Goal: Communication & Community: Participate in discussion

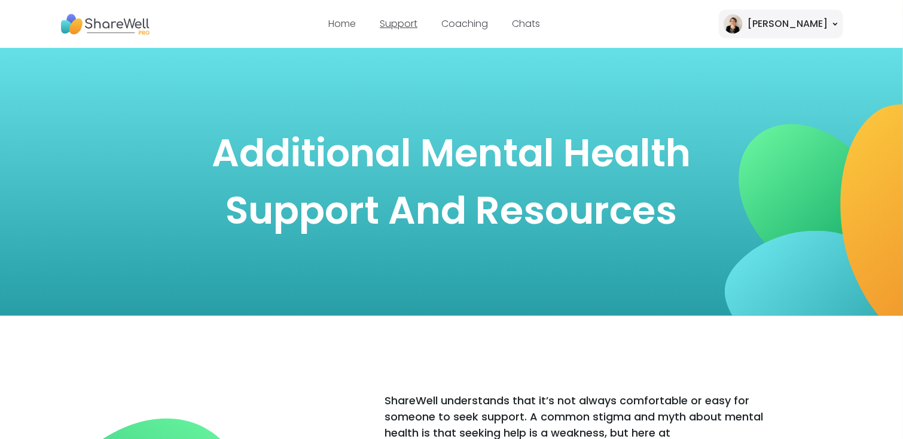
click at [418, 26] on link "Support" at bounding box center [399, 24] width 38 height 14
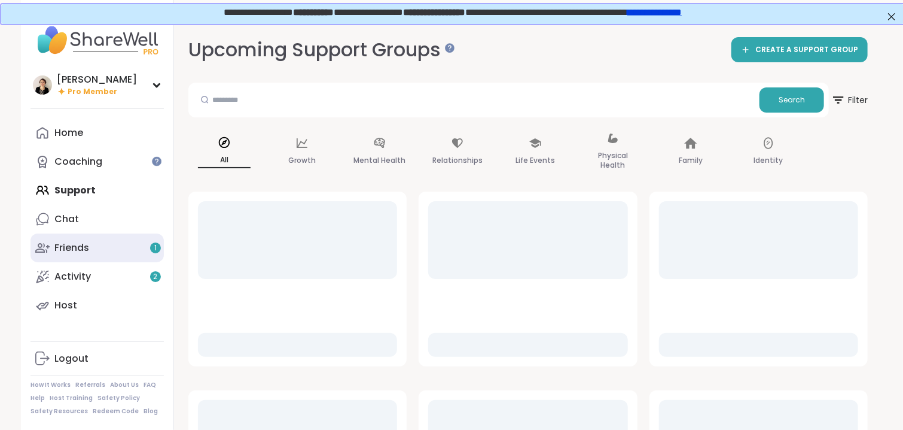
click at [84, 249] on div "Friends 1" at bounding box center [71, 247] width 35 height 13
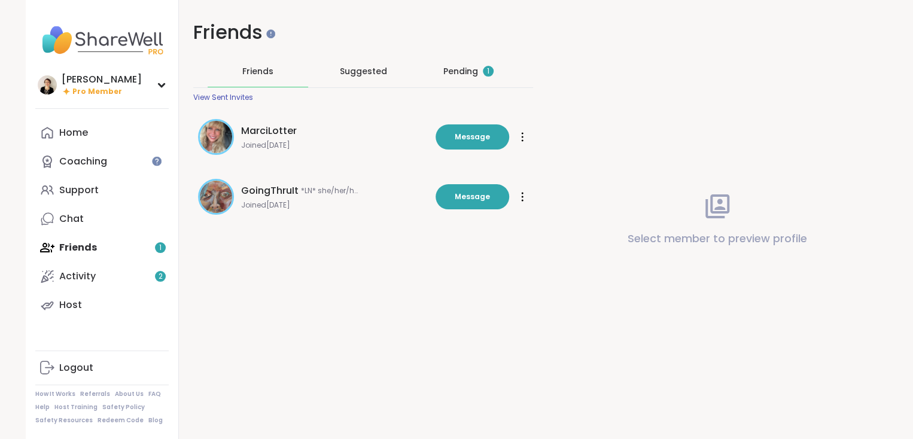
click at [452, 69] on div "Pending 1" at bounding box center [468, 71] width 50 height 12
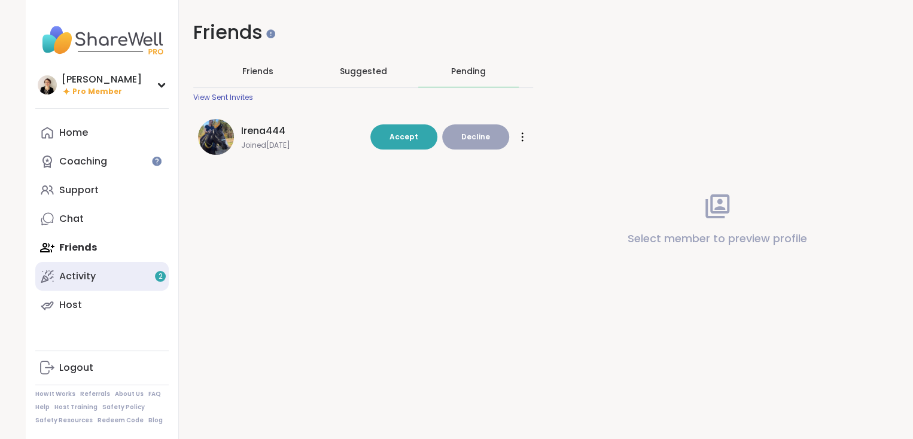
click at [68, 276] on div "Activity 2" at bounding box center [77, 276] width 36 height 13
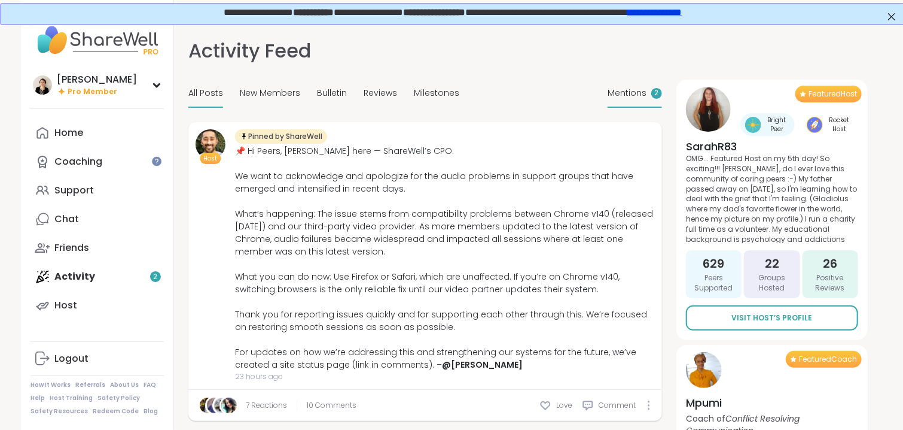
click at [632, 93] on span "Mentions" at bounding box center [627, 93] width 39 height 13
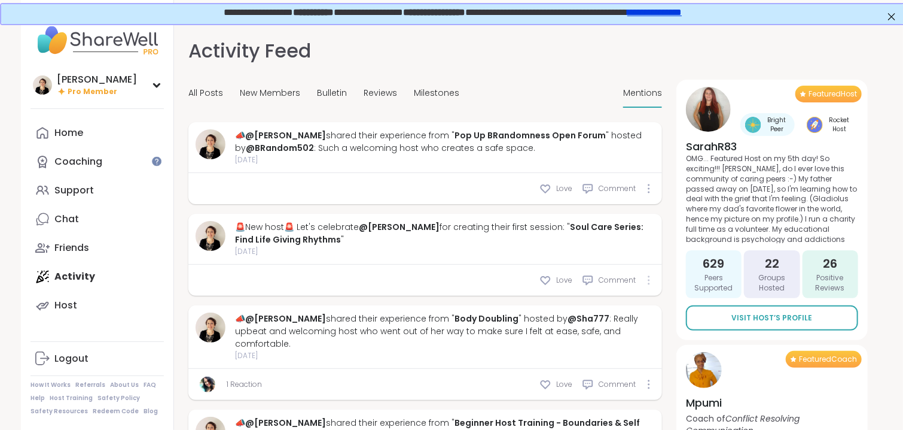
click at [650, 282] on div at bounding box center [649, 280] width 7 height 10
click at [647, 283] on div at bounding box center [649, 280] width 7 height 10
click at [68, 194] on div "Support" at bounding box center [73, 190] width 39 height 13
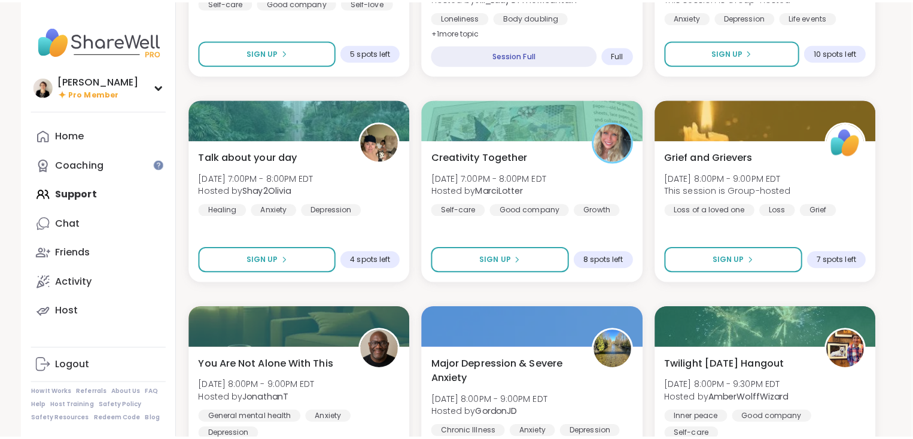
scroll to position [1730, 2]
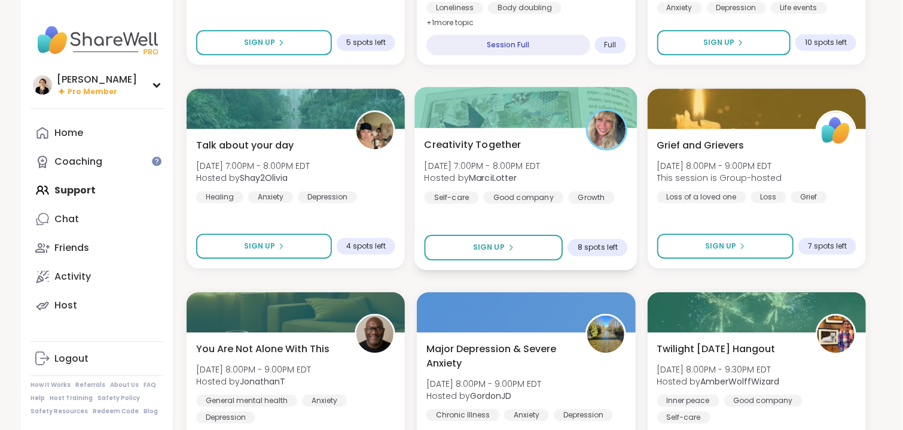
click at [499, 145] on span "Creativity Together" at bounding box center [473, 144] width 97 height 14
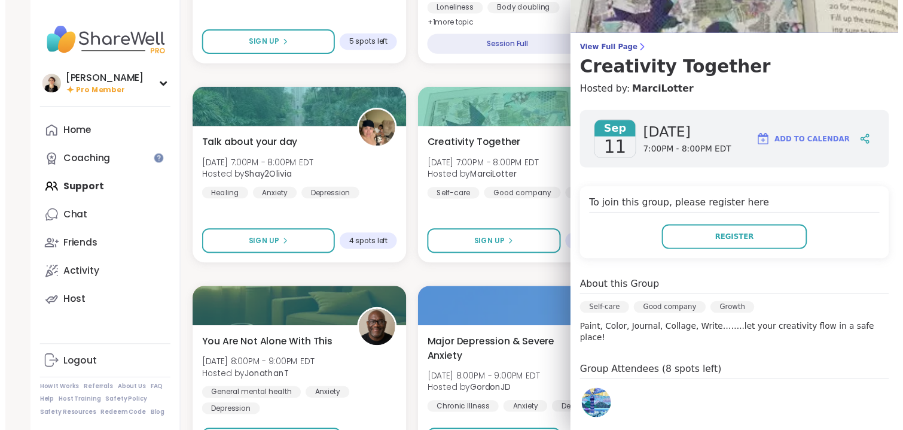
scroll to position [0, 0]
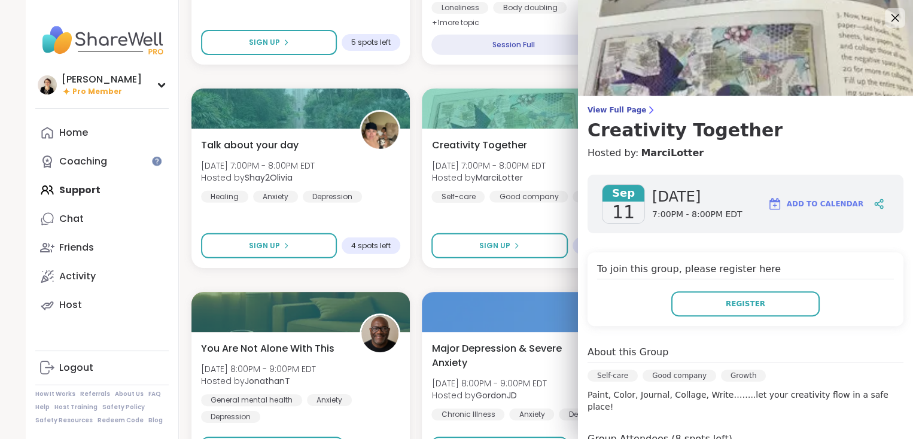
click at [887, 20] on icon at bounding box center [894, 17] width 15 height 15
